Goal: Information Seeking & Learning: Learn about a topic

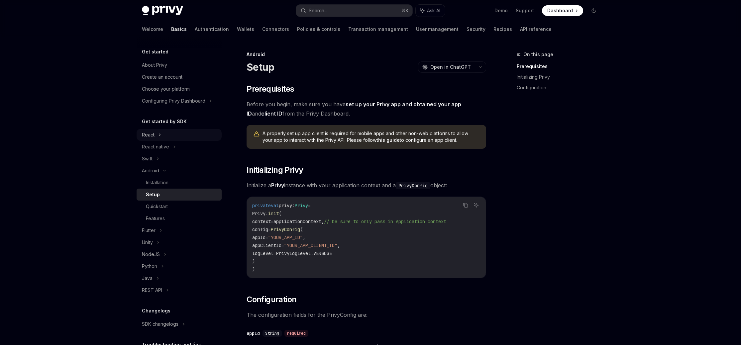
click at [154, 136] on div "React" at bounding box center [148, 135] width 13 height 8
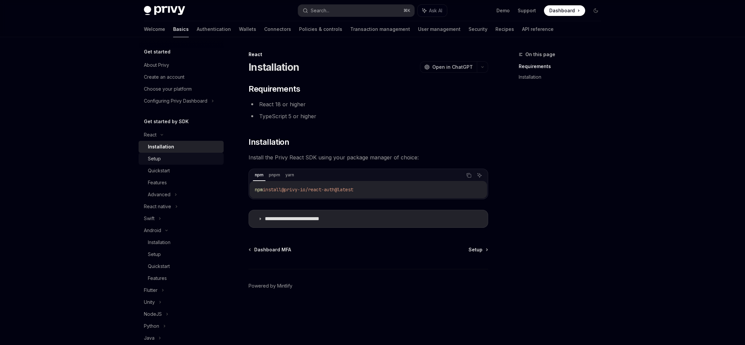
click at [175, 162] on div "Setup" at bounding box center [184, 159] width 72 height 8
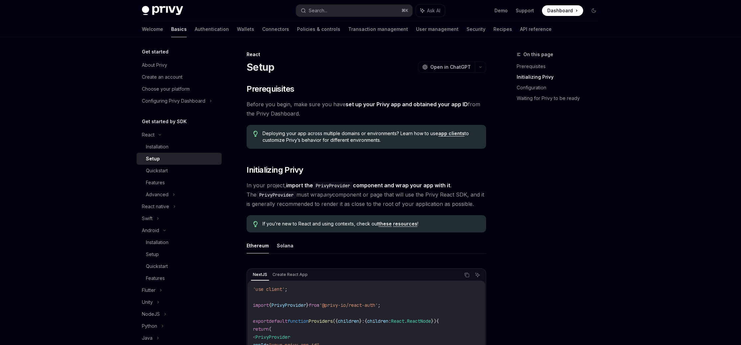
scroll to position [196, 0]
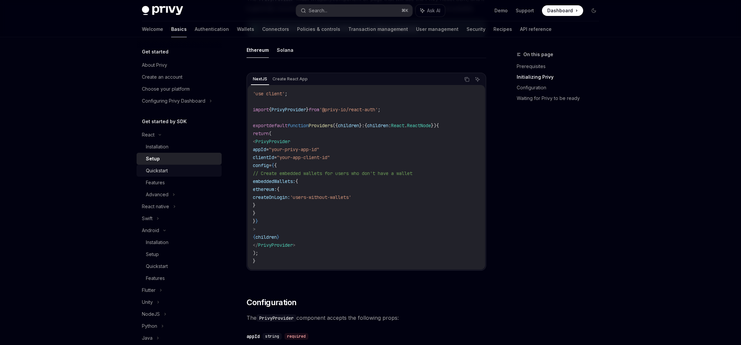
click at [155, 170] on div "Quickstart" at bounding box center [157, 171] width 22 height 8
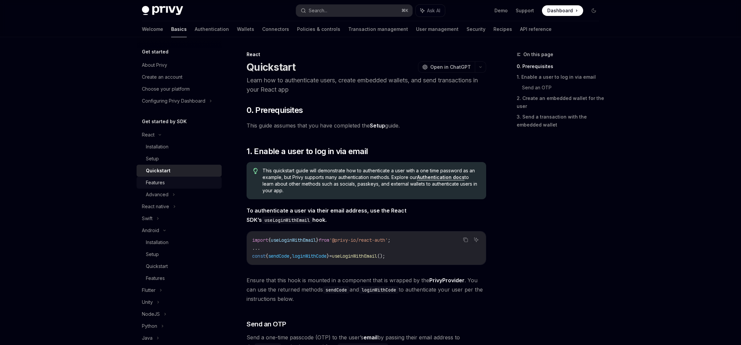
click at [156, 182] on div "Features" at bounding box center [155, 183] width 19 height 8
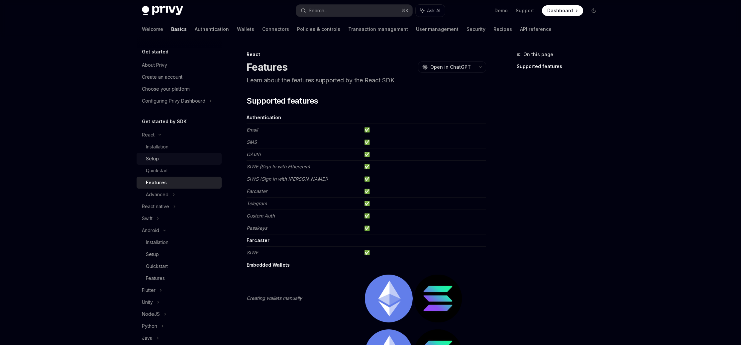
click at [159, 155] on div "Setup" at bounding box center [182, 159] width 72 height 8
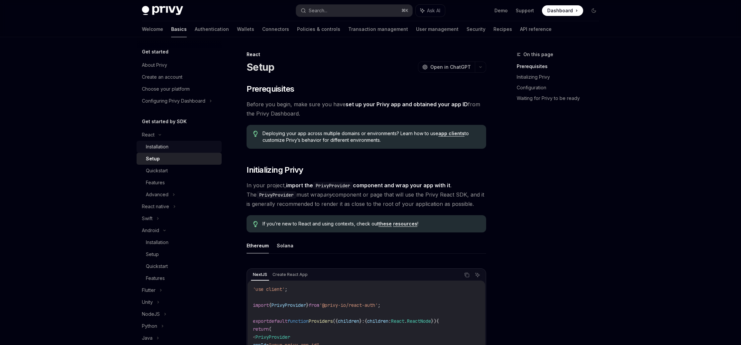
click at [159, 146] on div "Installation" at bounding box center [157, 147] width 23 height 8
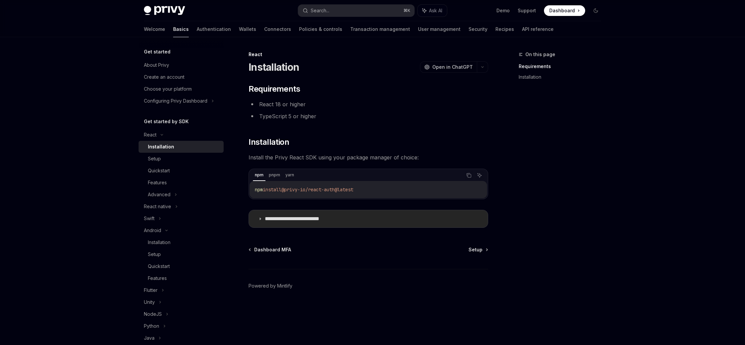
click at [333, 220] on p "**********" at bounding box center [303, 219] width 76 height 7
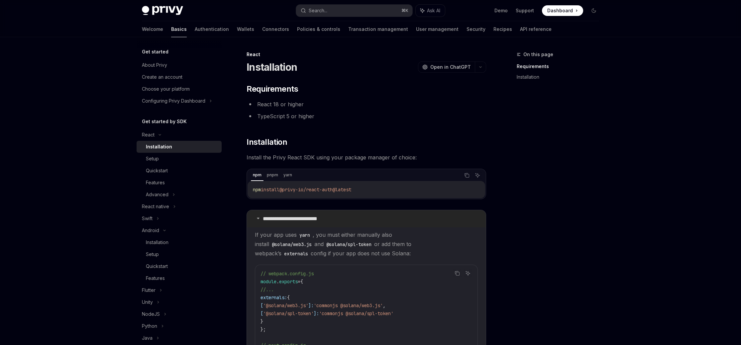
click at [397, 219] on summary "**********" at bounding box center [366, 218] width 239 height 17
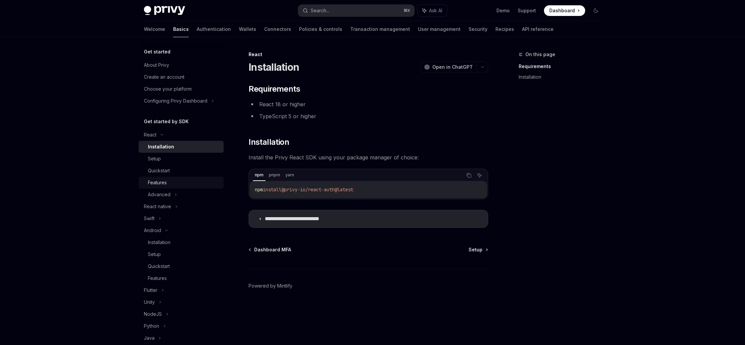
click at [167, 188] on link "Features" at bounding box center [181, 183] width 85 height 12
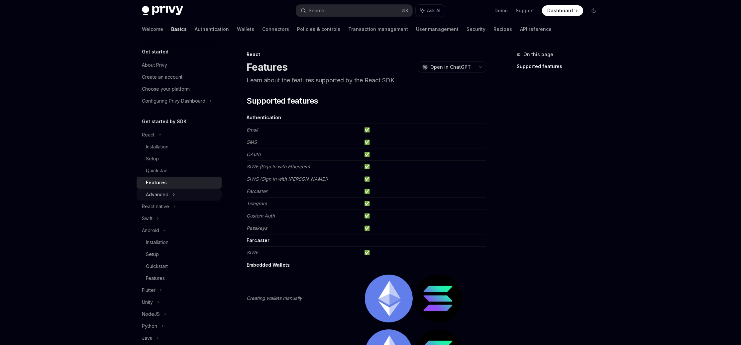
click at [167, 192] on div "Advanced" at bounding box center [157, 195] width 23 height 8
type textarea "*"
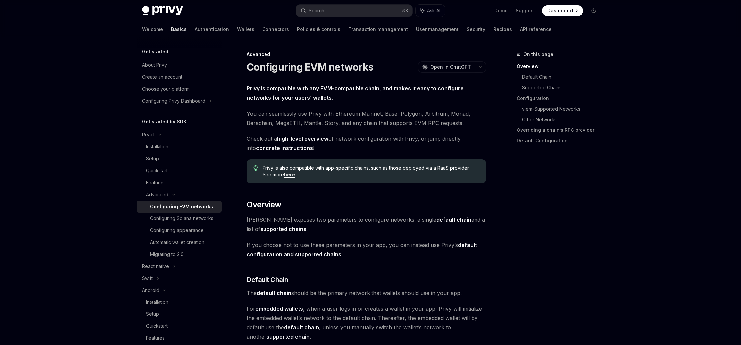
click at [586, 209] on div "On this page Overview Default Chain Supported Chains Configuration viem-Support…" at bounding box center [554, 198] width 101 height 295
click at [396, 148] on span "Check out a high-level overview of network configuration with Privy, or jump di…" at bounding box center [367, 143] width 240 height 19
